Goal: Task Accomplishment & Management: Manage account settings

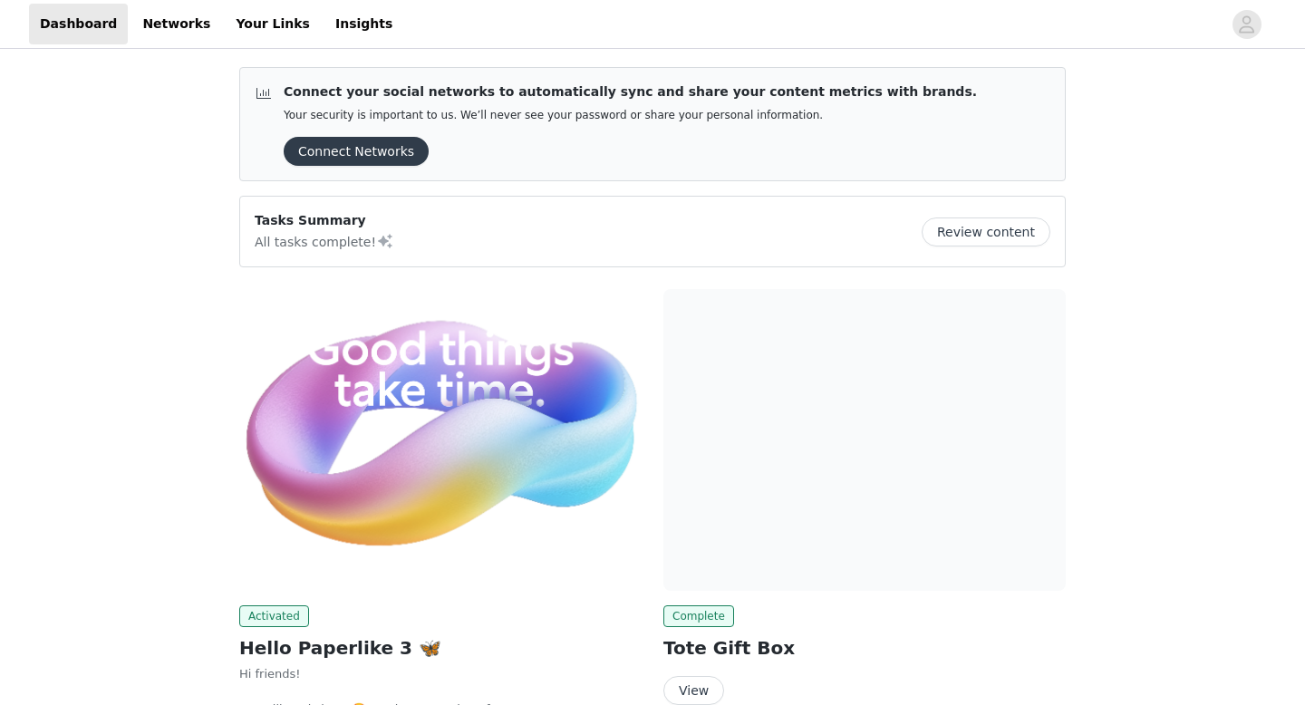
click at [359, 146] on button "Connect Networks" at bounding box center [356, 151] width 145 height 29
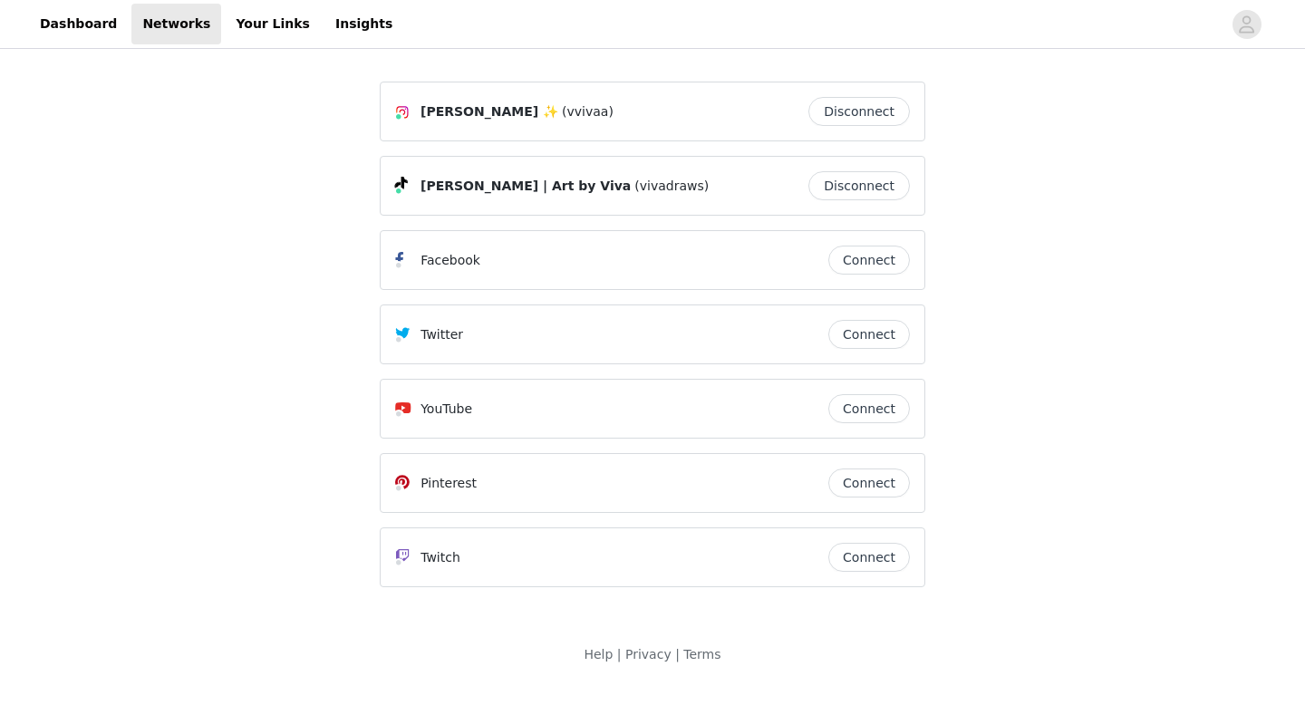
click at [841, 413] on button "Connect" at bounding box center [869, 408] width 82 height 29
click at [91, 30] on link "Dashboard" at bounding box center [78, 24] width 99 height 41
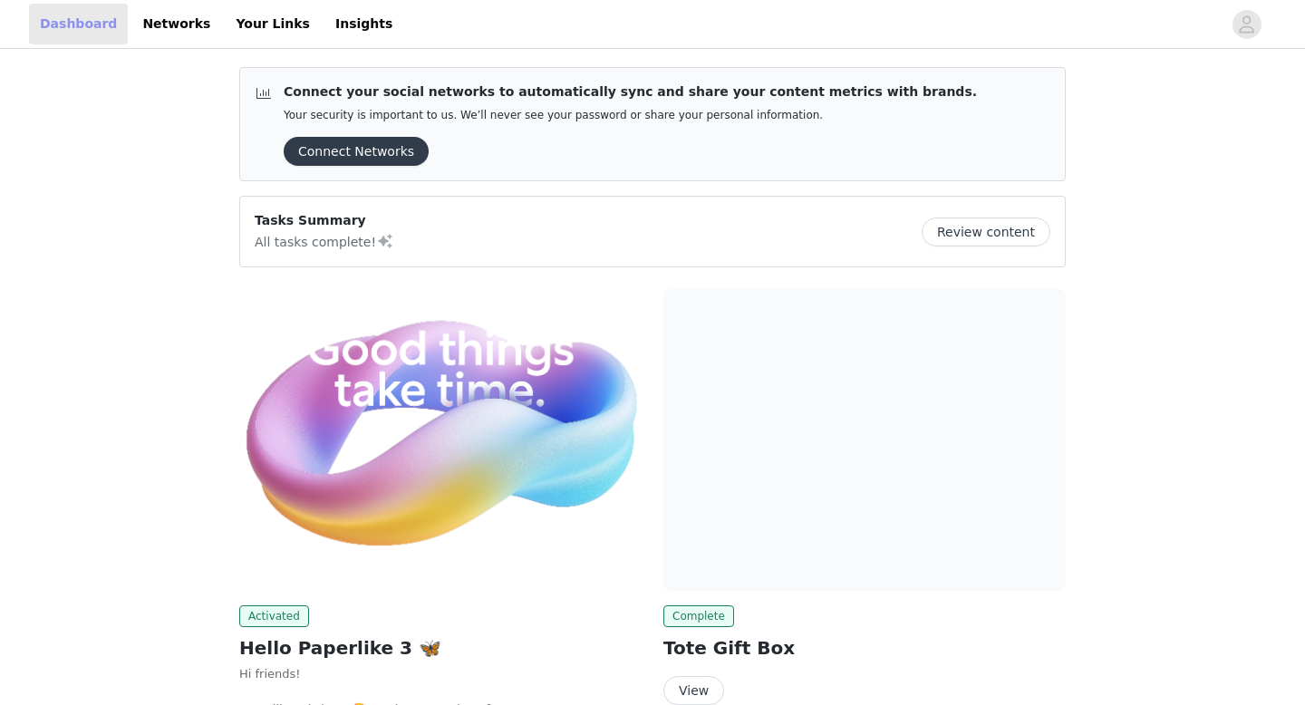
scroll to position [267, 0]
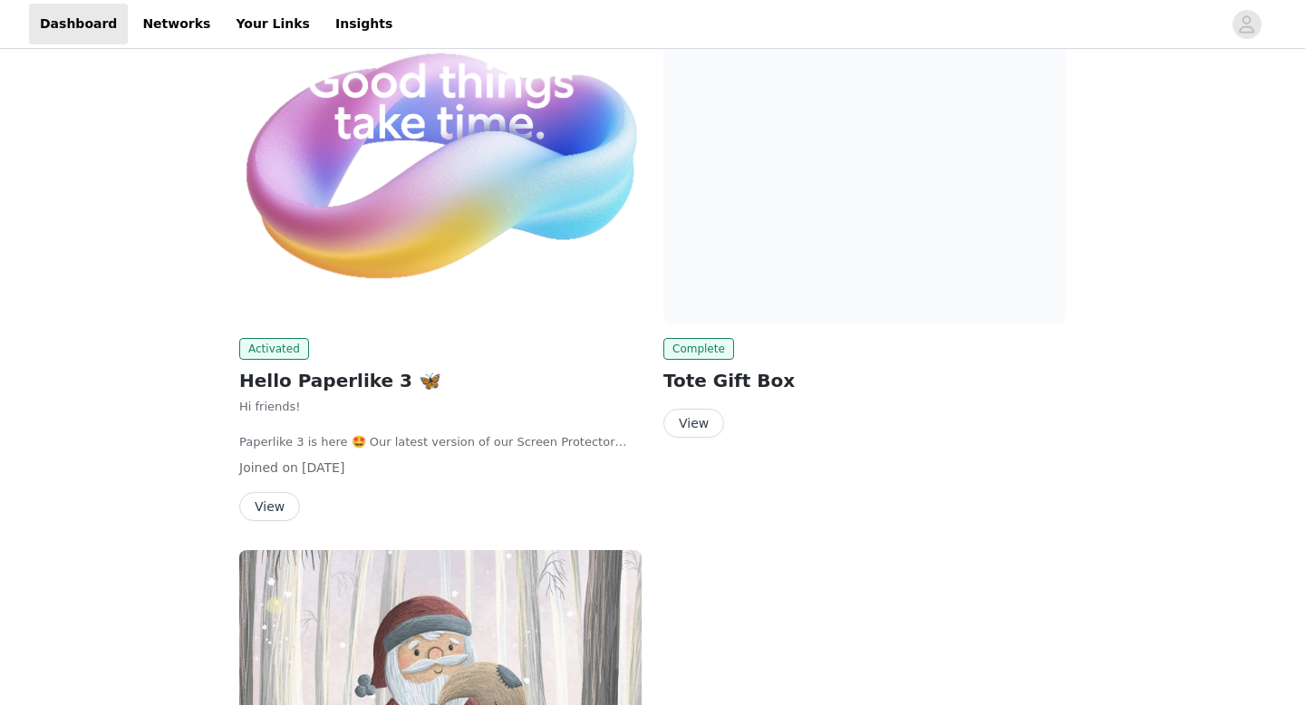
click at [270, 503] on button "View" at bounding box center [269, 506] width 61 height 29
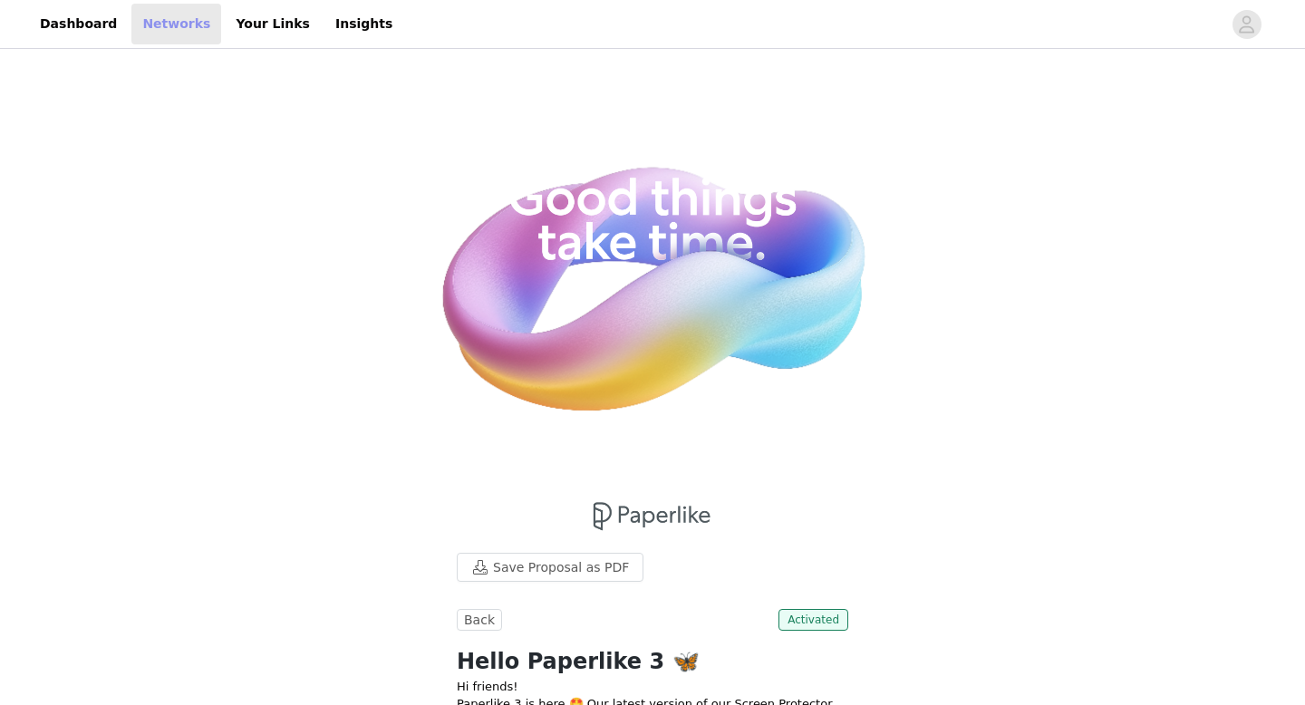
click at [159, 21] on link "Networks" at bounding box center [176, 24] width 90 height 41
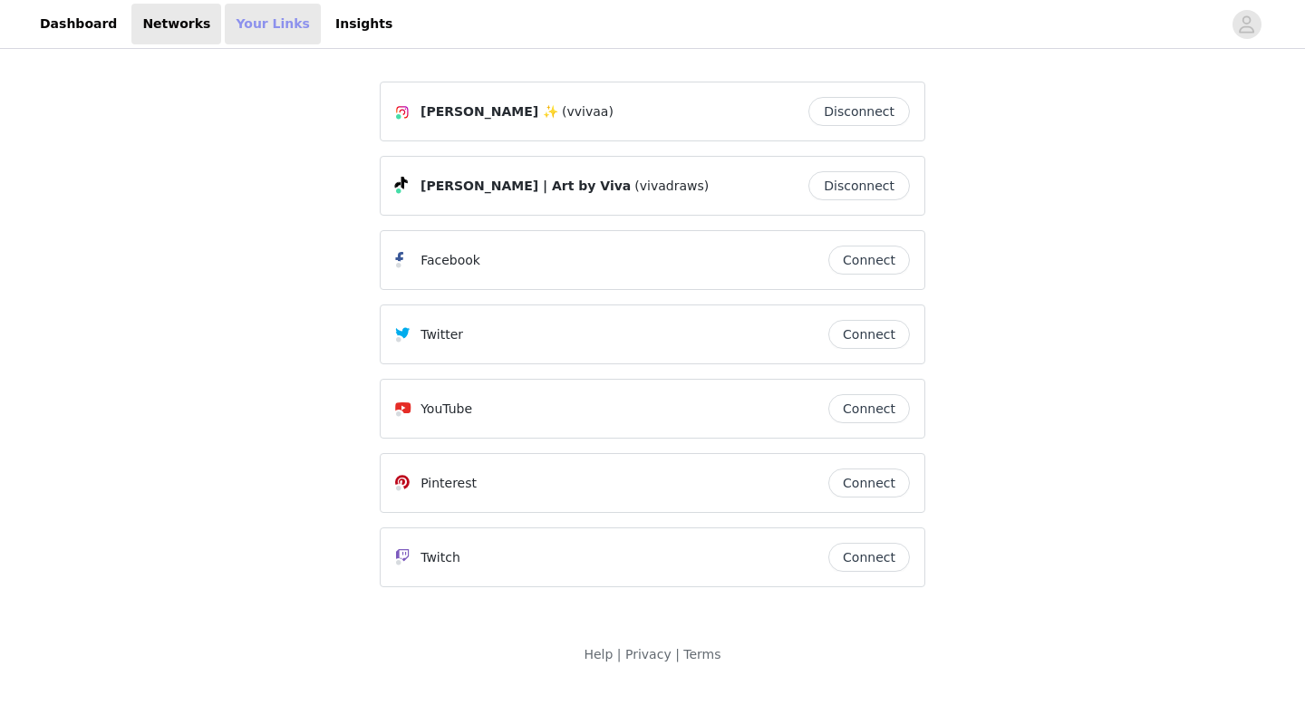
click at [251, 43] on link "Your Links" at bounding box center [273, 24] width 96 height 41
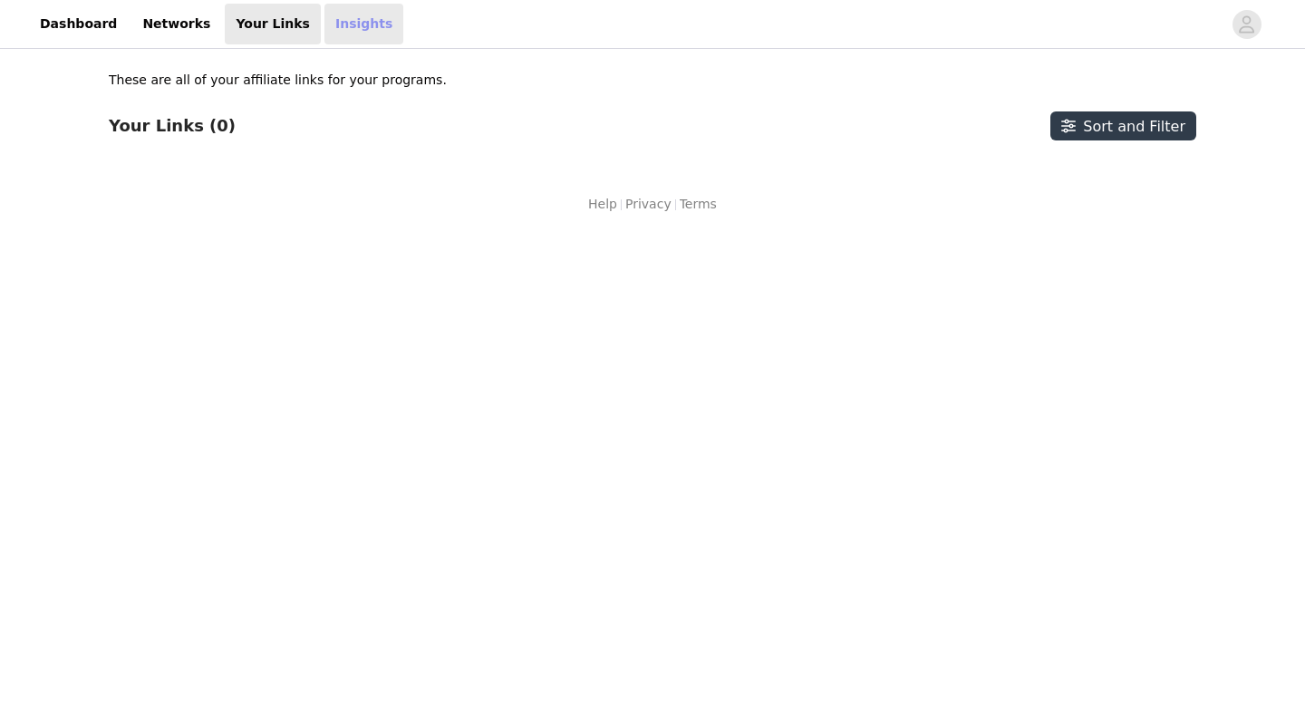
click at [324, 24] on link "Insights" at bounding box center [363, 24] width 79 height 41
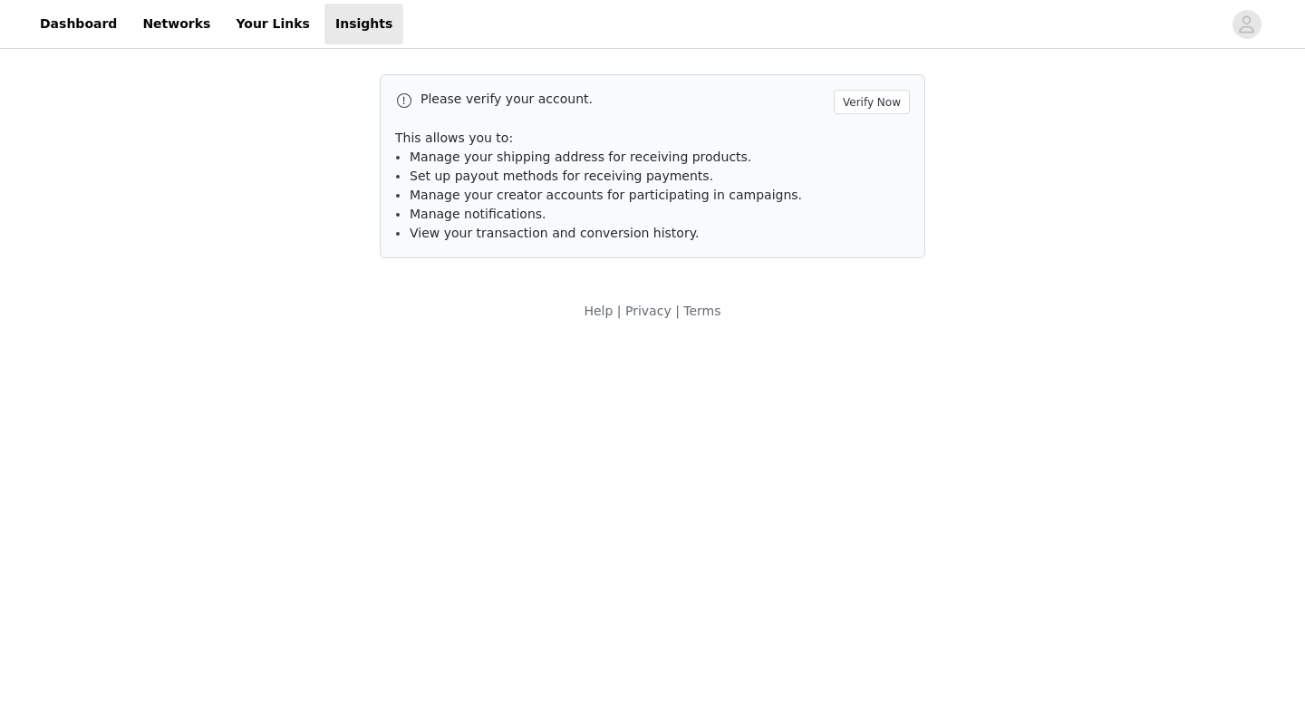
click at [909, 84] on div "Please verify your account. Verify Now This allows you to: Manage your shipping…" at bounding box center [652, 166] width 545 height 184
click at [877, 98] on button "Verify Now" at bounding box center [872, 102] width 76 height 24
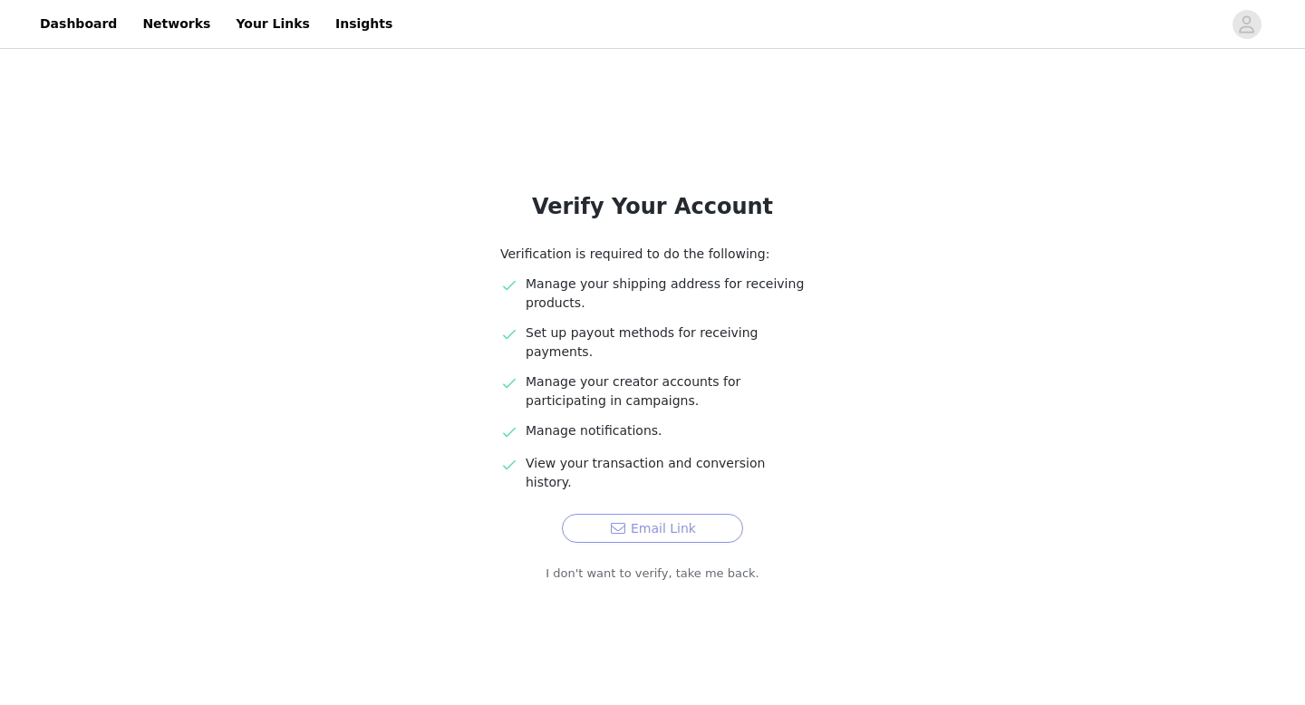
click at [651, 514] on button "Email Link" at bounding box center [652, 528] width 181 height 29
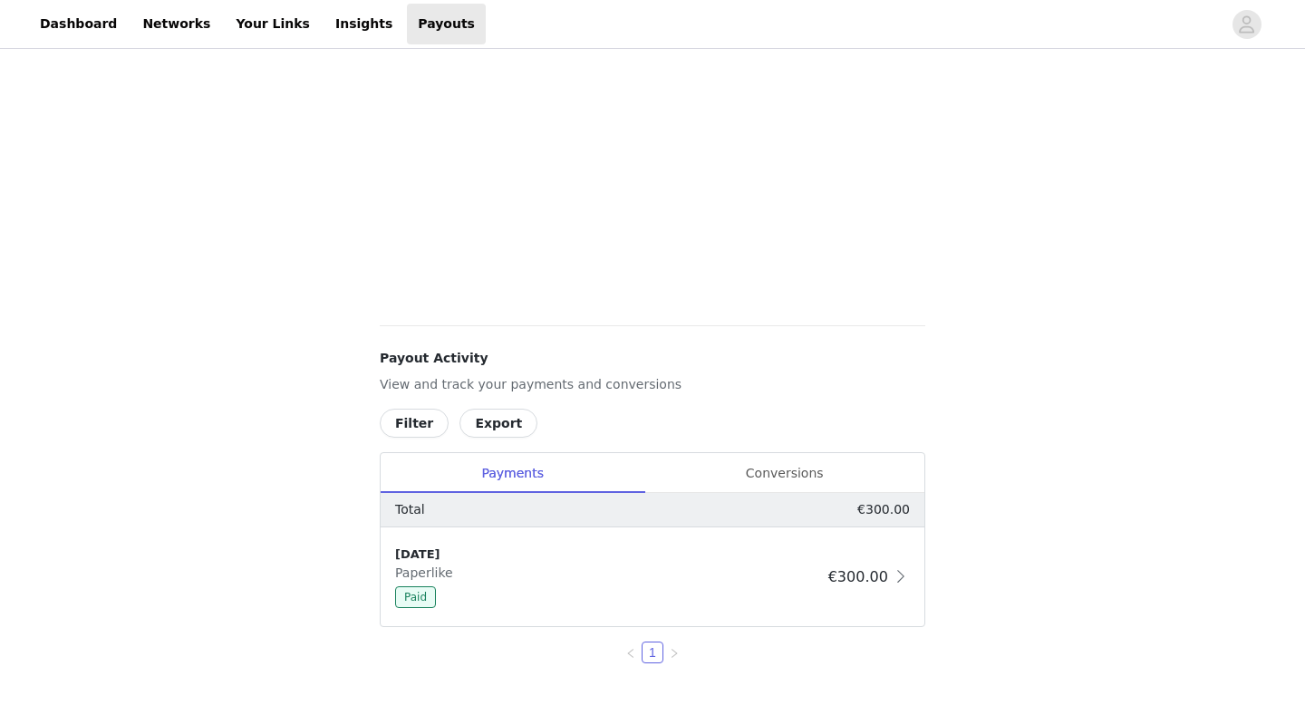
scroll to position [466, 0]
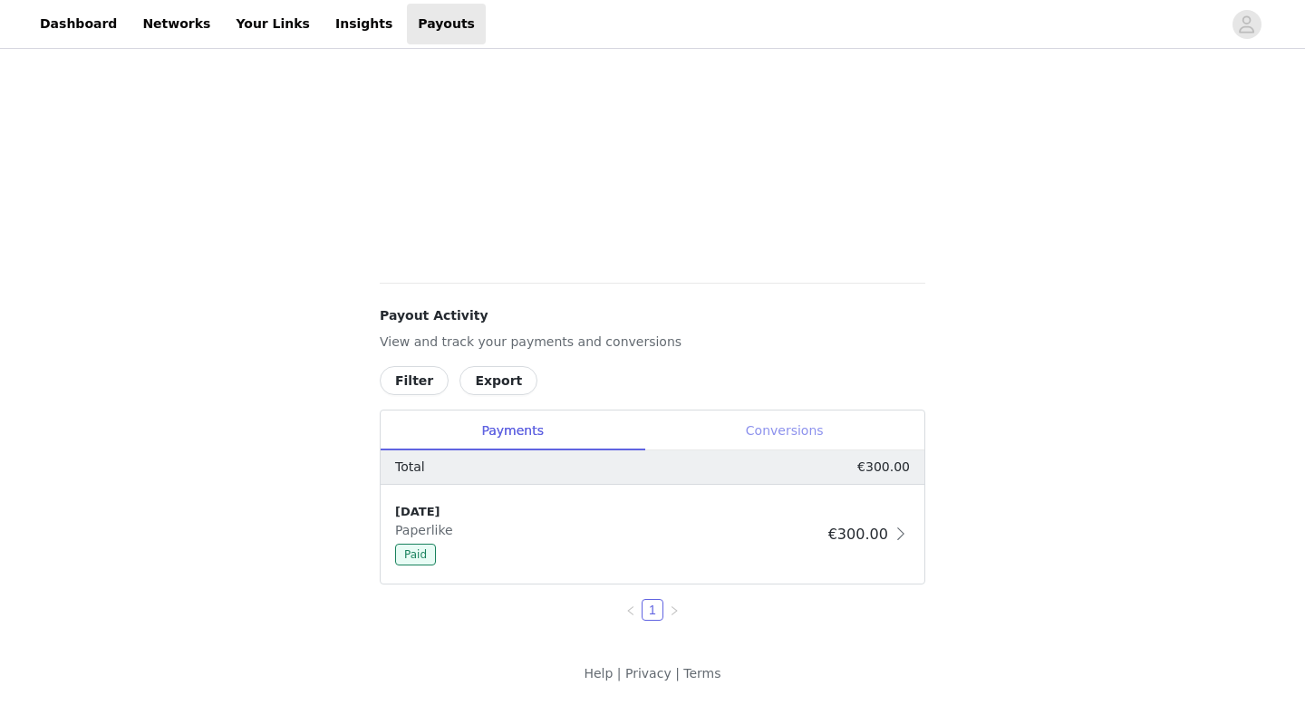
click at [767, 427] on div "Conversions" at bounding box center [784, 430] width 280 height 41
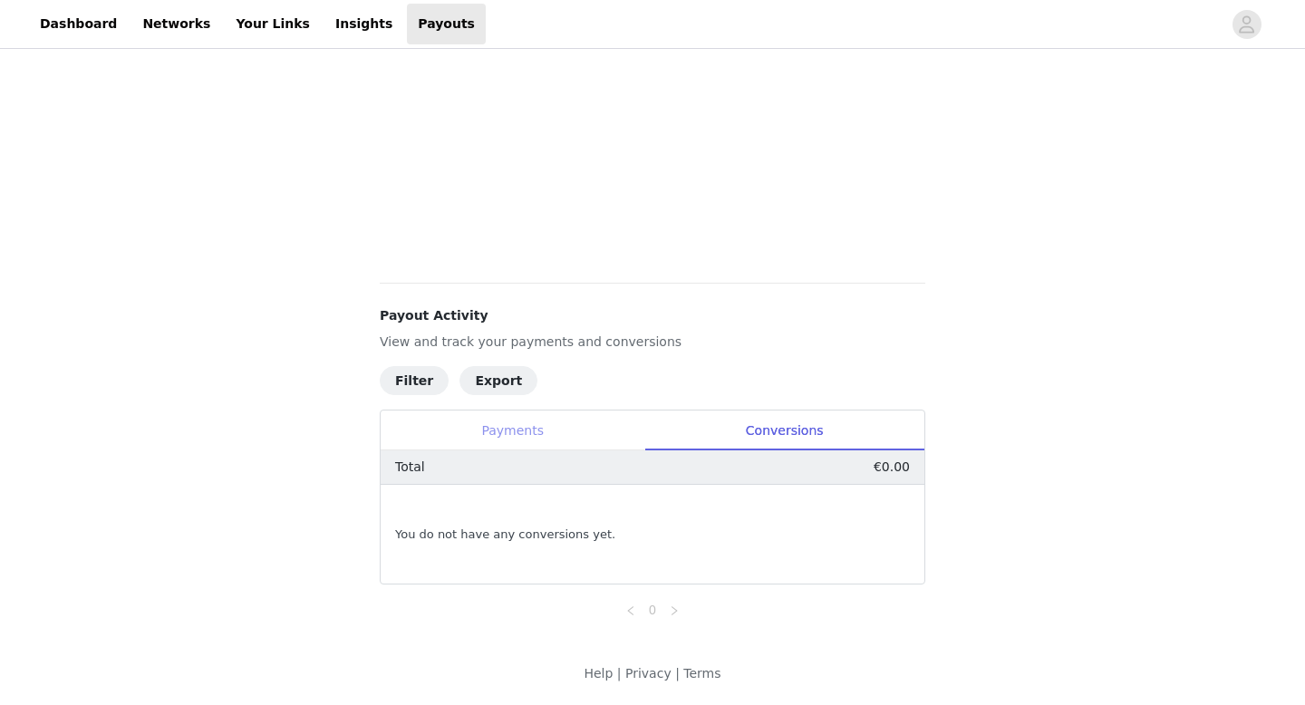
click at [514, 419] on div "Payments" at bounding box center [513, 430] width 264 height 41
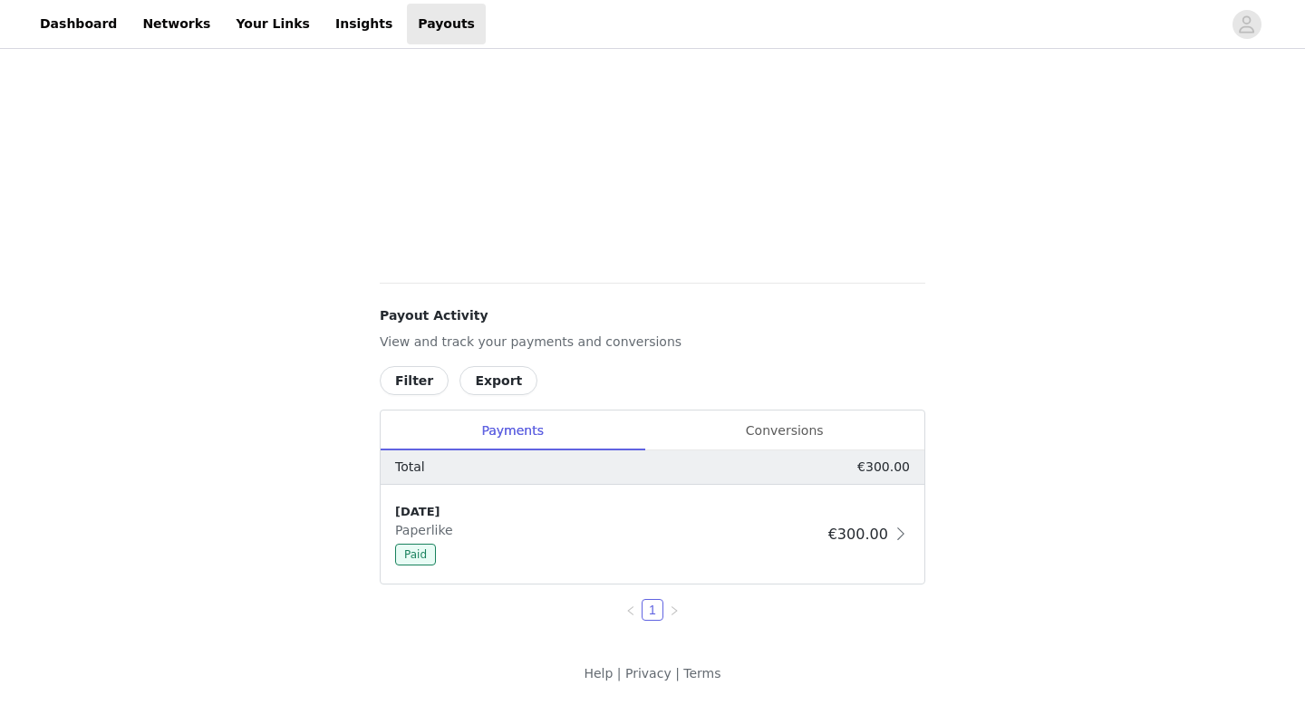
scroll to position [0, 0]
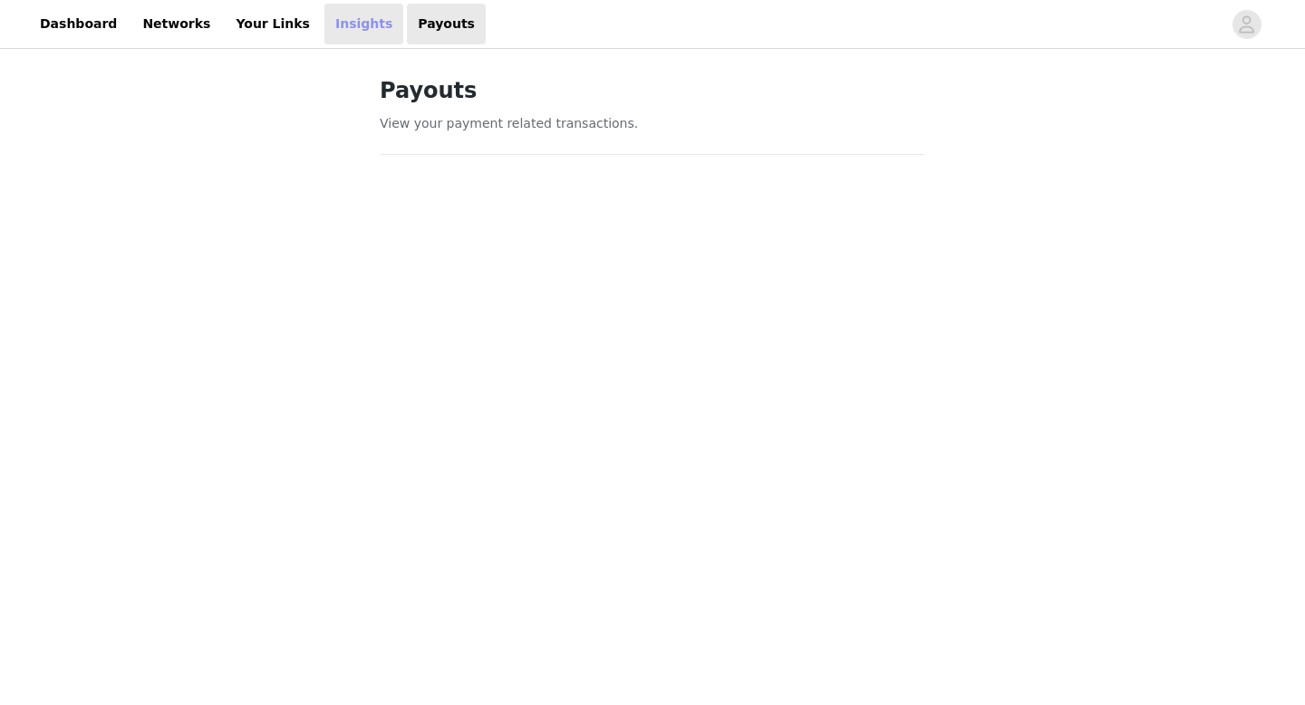
click at [333, 39] on link "Insights" at bounding box center [363, 24] width 79 height 41
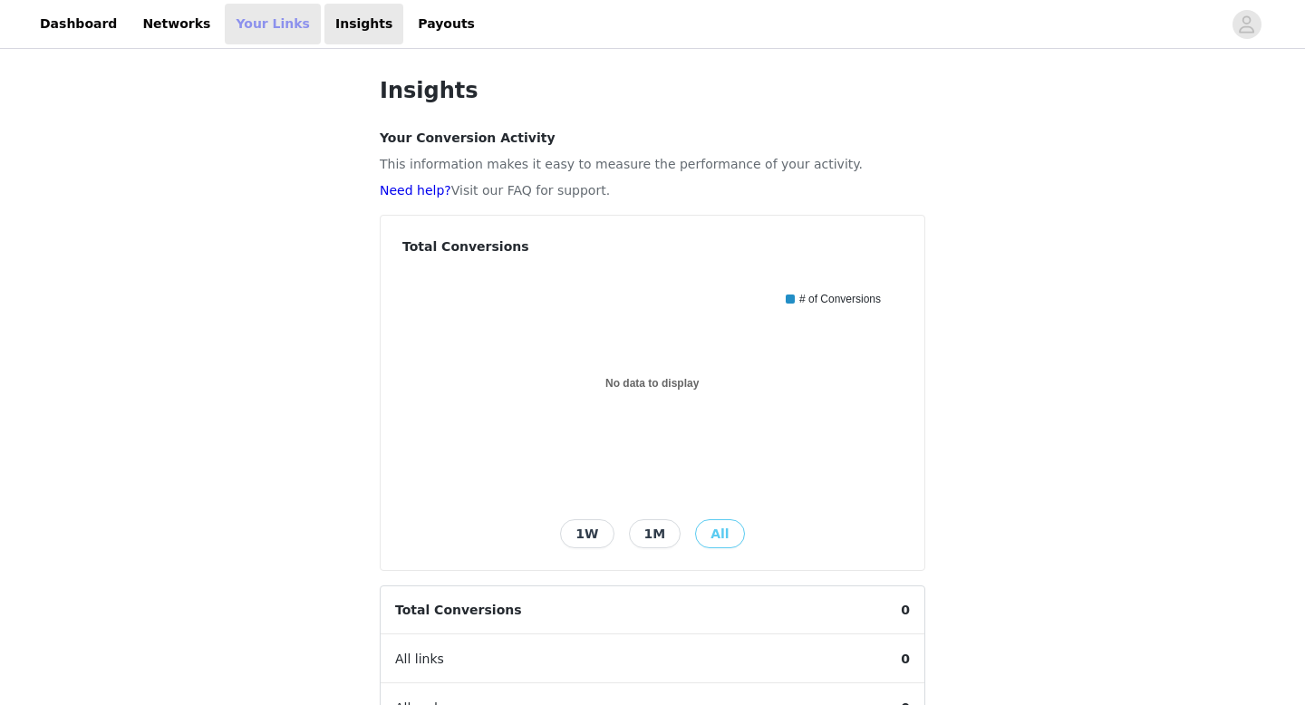
click at [249, 32] on link "Your Links" at bounding box center [273, 24] width 96 height 41
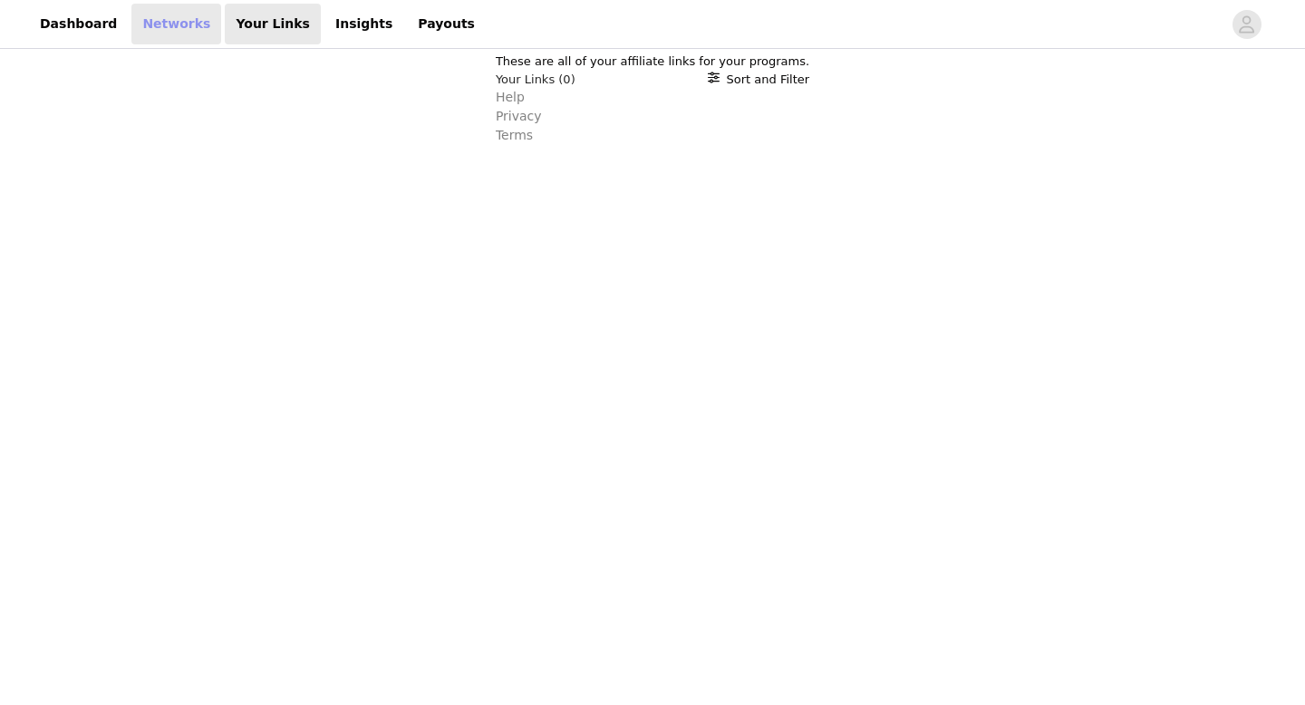
click at [177, 33] on link "Networks" at bounding box center [176, 24] width 90 height 41
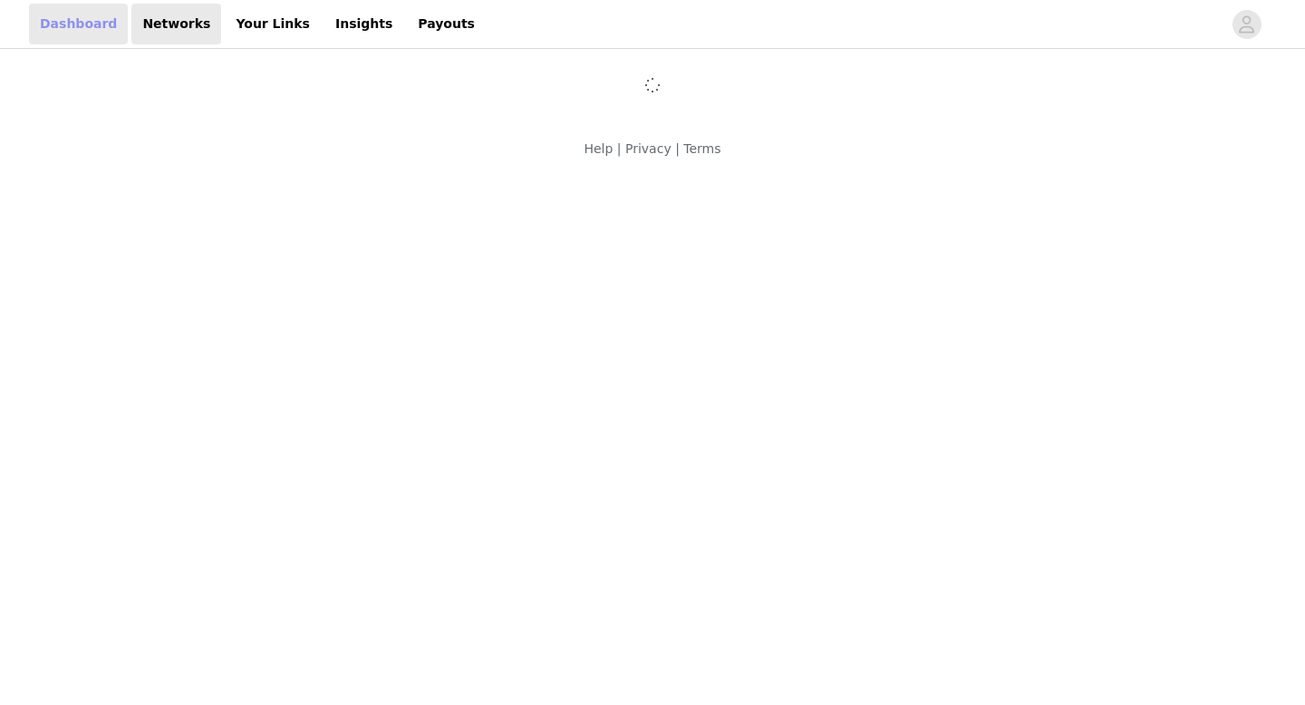
click at [101, 38] on link "Dashboard" at bounding box center [78, 24] width 99 height 41
